Goal: Information Seeking & Learning: Learn about a topic

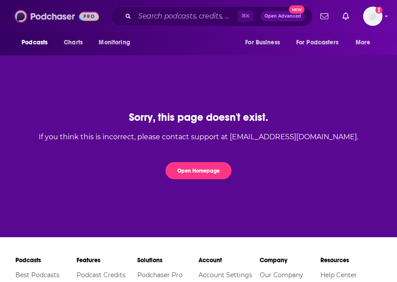
click at [61, 16] on img at bounding box center [57, 16] width 84 height 17
click at [46, 16] on img at bounding box center [57, 16] width 84 height 17
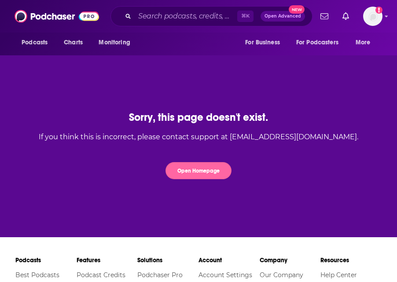
click at [208, 168] on button "Open Homepage" at bounding box center [198, 170] width 66 height 17
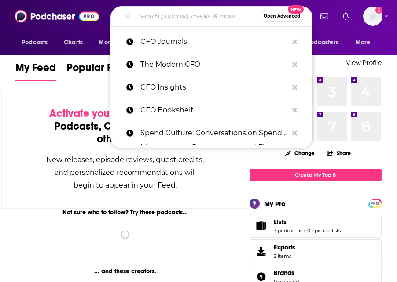
click at [170, 22] on input "Search podcasts, credits, & more..." at bounding box center [197, 16] width 125 height 14
paste input "The Enterprise Edge"
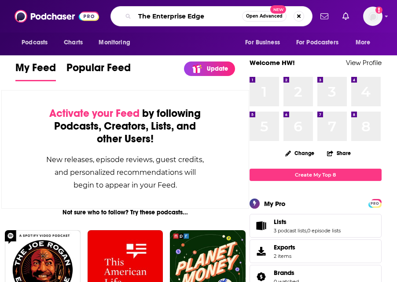
type input "The Enterprise Edge"
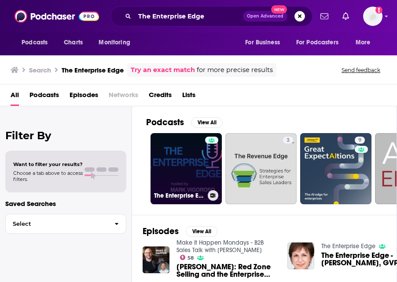
click at [168, 159] on link "The Enterprise Edge" at bounding box center [185, 168] width 71 height 71
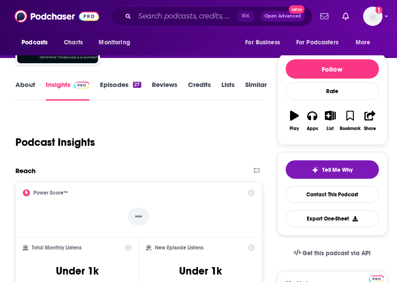
scroll to position [96, 0]
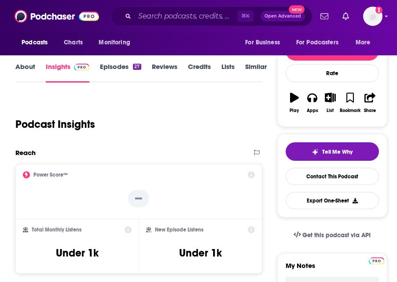
click at [22, 68] on link "About" at bounding box center [25, 72] width 20 height 20
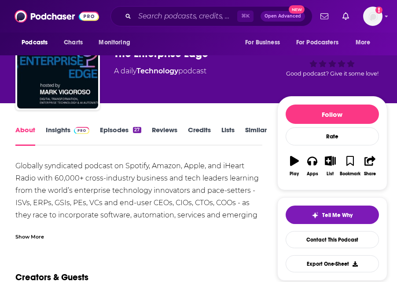
scroll to position [38, 0]
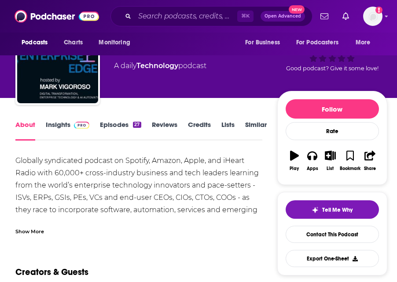
click at [34, 231] on div "Show More" at bounding box center [29, 231] width 29 height 8
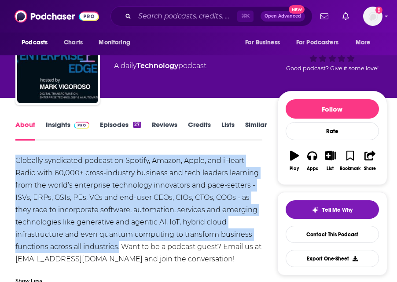
drag, startPoint x: 119, startPoint y: 249, endPoint x: 8, endPoint y: 160, distance: 142.1
copy div "Globally syndicated podcast on Spotify, Amazon, Apple, and iHeart Radio with 60…"
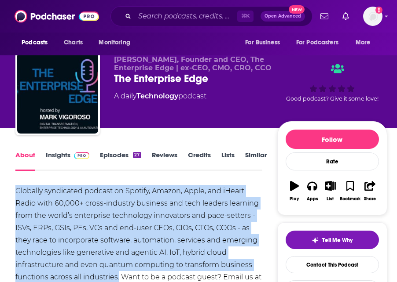
scroll to position [0, 0]
